Goal: Navigation & Orientation: Find specific page/section

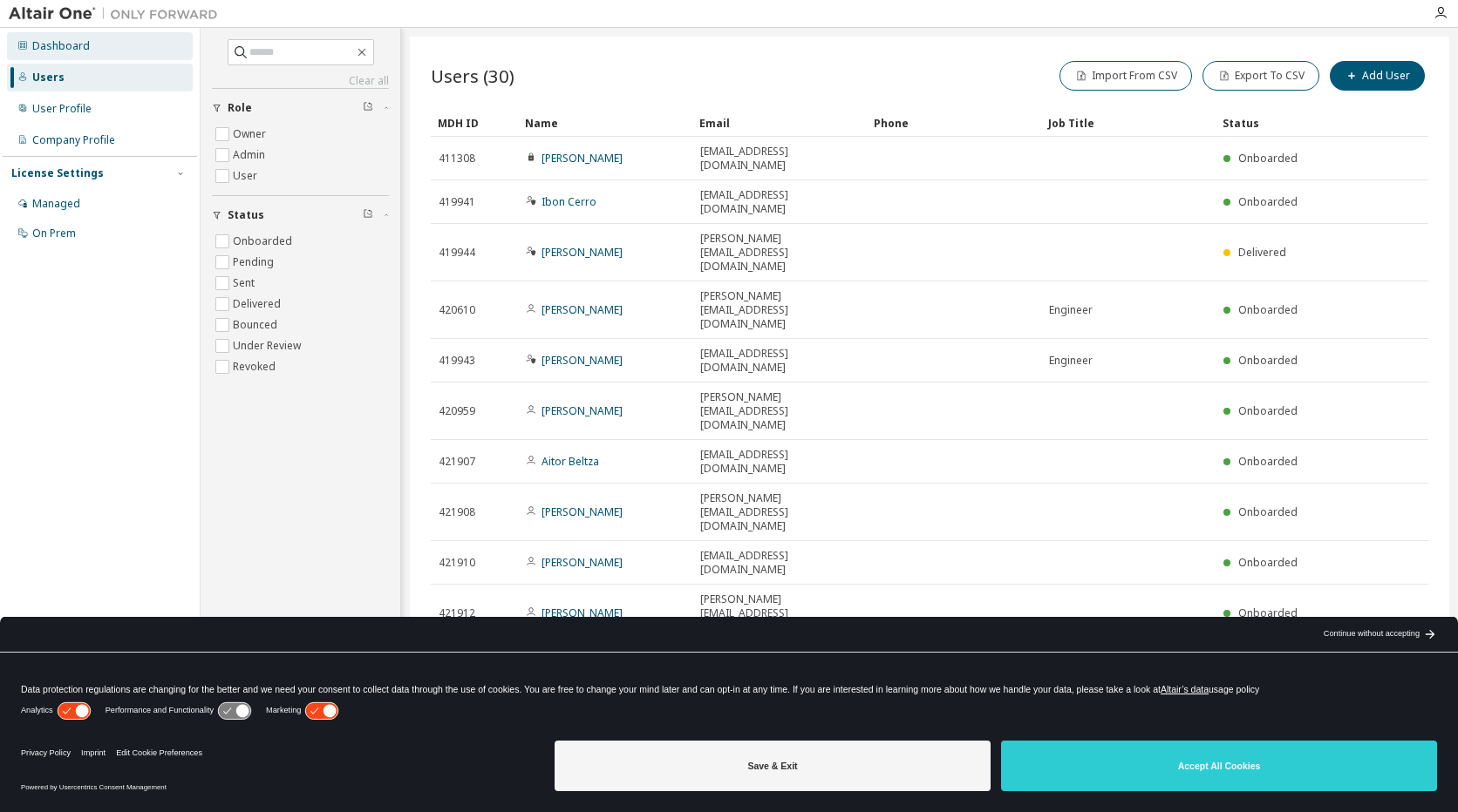
click at [58, 50] on div "Dashboard" at bounding box center [61, 46] width 58 height 14
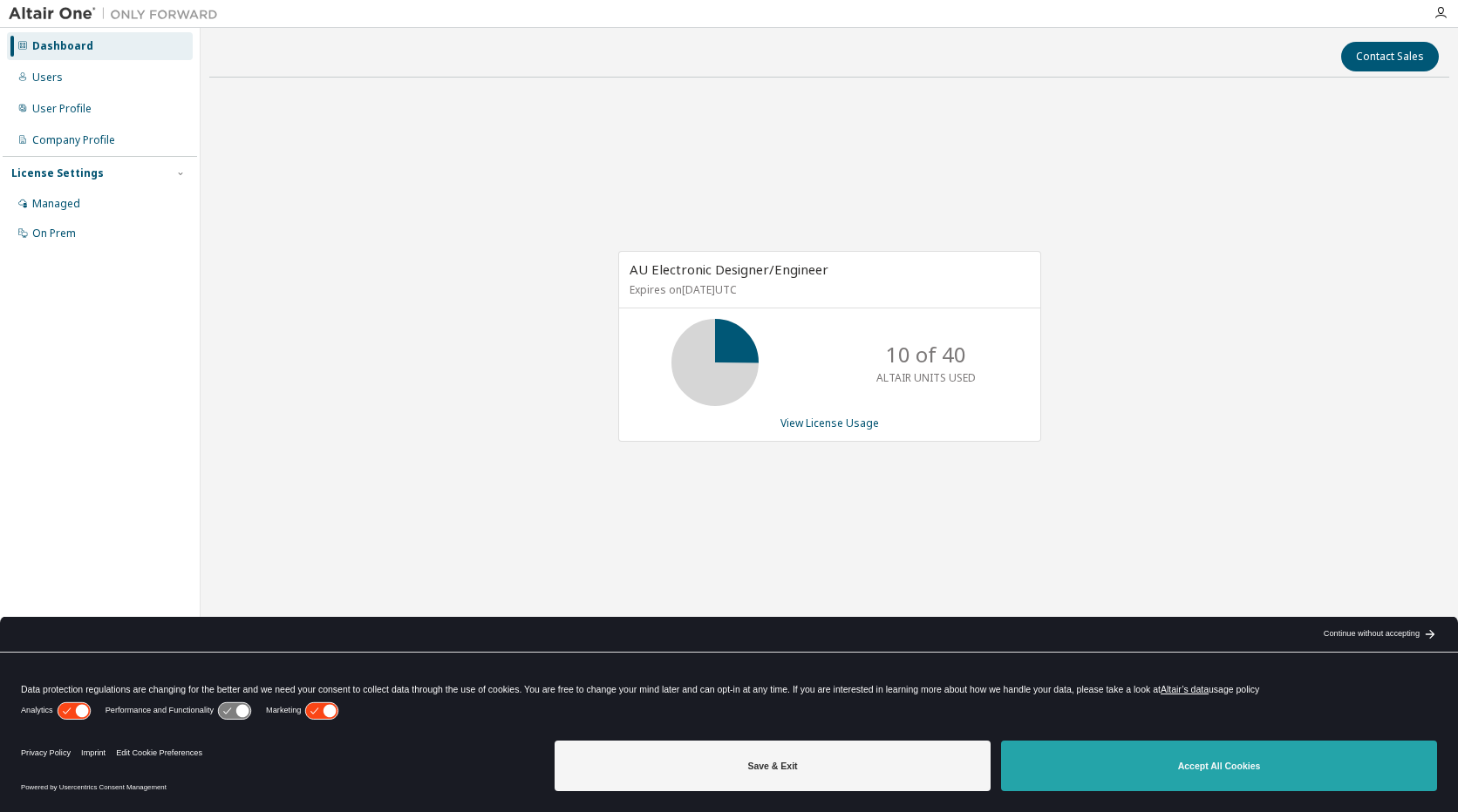
drag, startPoint x: 1309, startPoint y: 769, endPoint x: 1263, endPoint y: 704, distance: 79.6
click at [1308, 768] on button "Accept All Cookies" at bounding box center [1219, 766] width 436 height 50
